Goal: Task Accomplishment & Management: Use online tool/utility

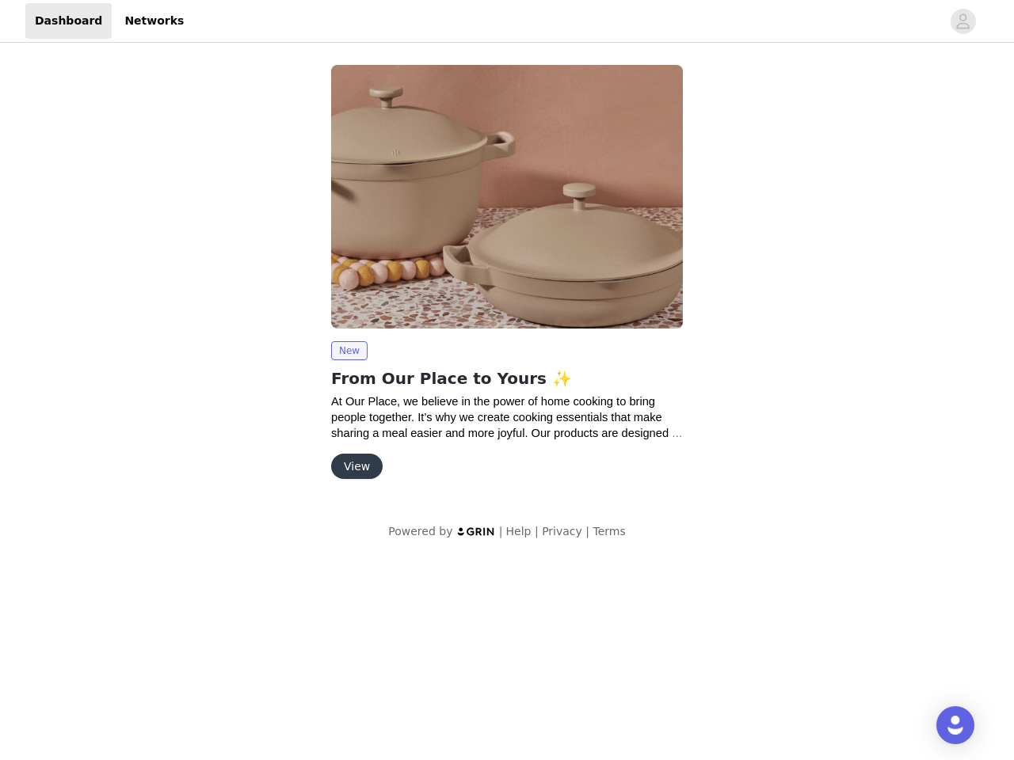
click at [507, 280] on img at bounding box center [507, 197] width 352 height 264
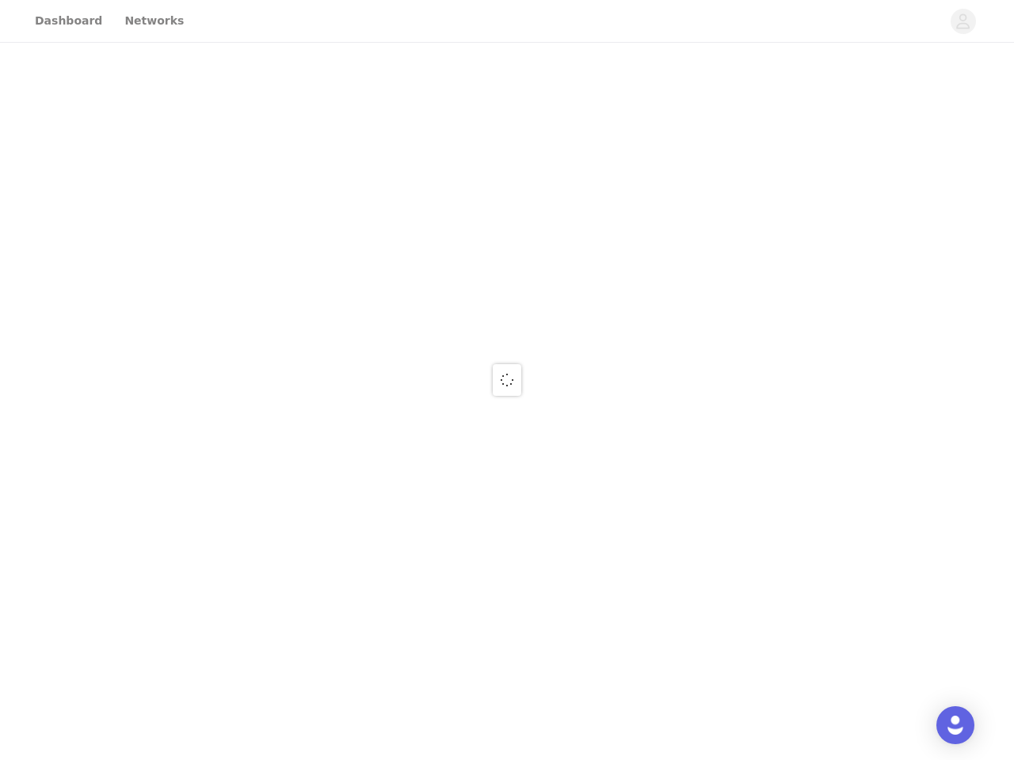
click at [963, 21] on div at bounding box center [507, 380] width 1014 height 760
click at [507, 196] on div at bounding box center [507, 380] width 1014 height 760
click at [349, 351] on div at bounding box center [507, 380] width 1014 height 760
click at [356, 467] on div at bounding box center [507, 380] width 1014 height 760
click at [955, 726] on img "Open Intercom Messenger" at bounding box center [955, 725] width 19 height 19
